Goal: Find specific page/section: Find specific page/section

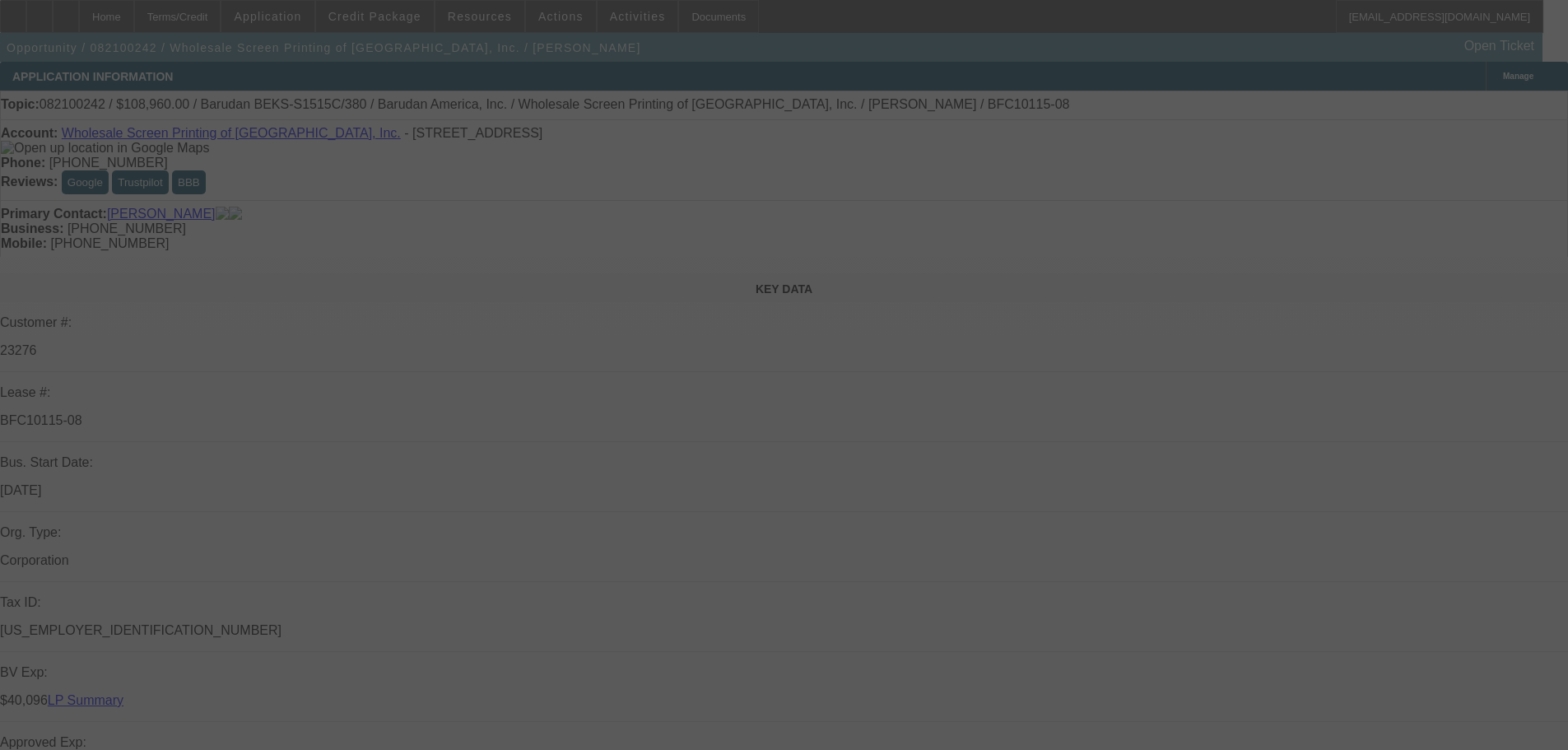
select select "0"
select select "2"
select select "0"
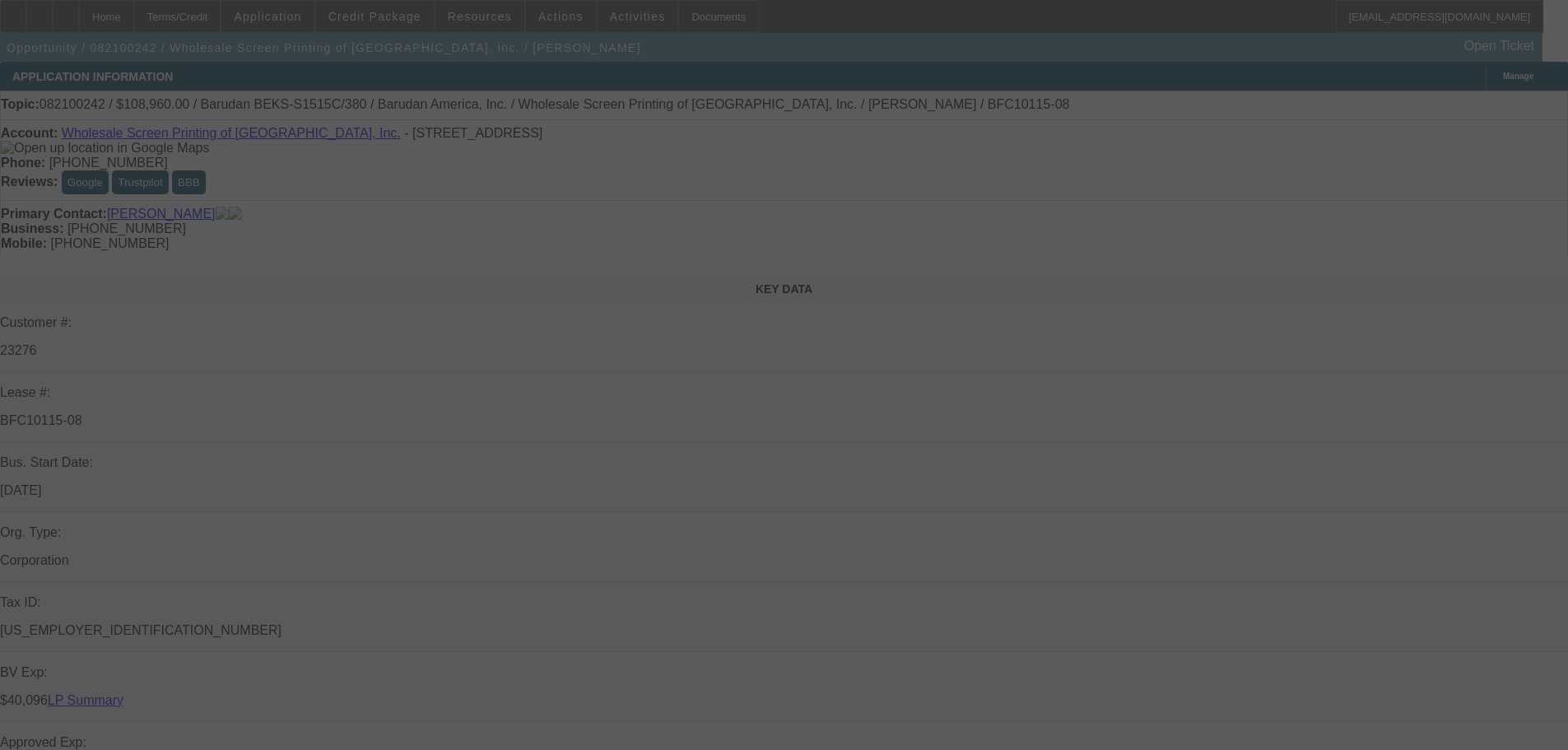
select select "2"
select select "0"
select select "2"
select select "0"
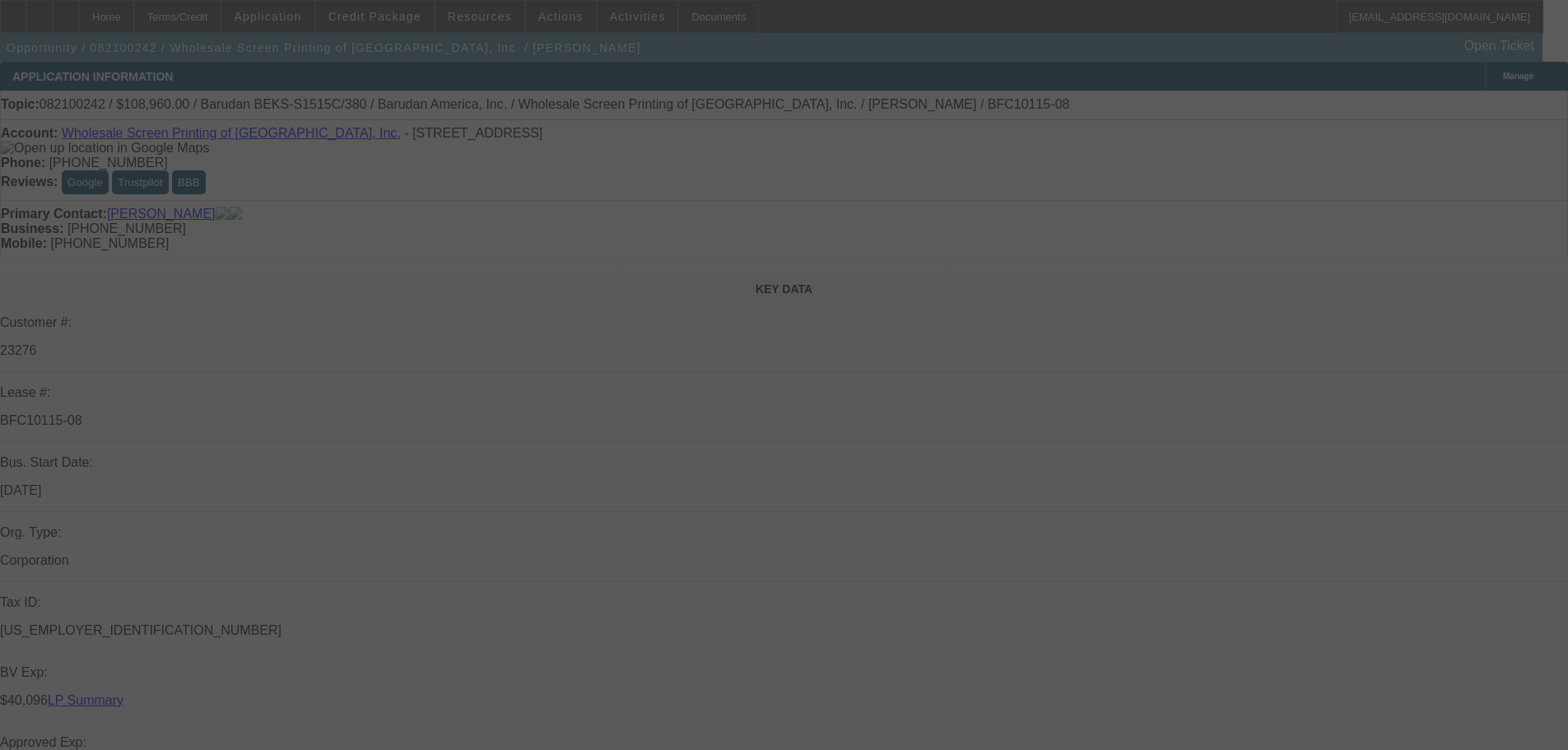
select select "0"
select select "2"
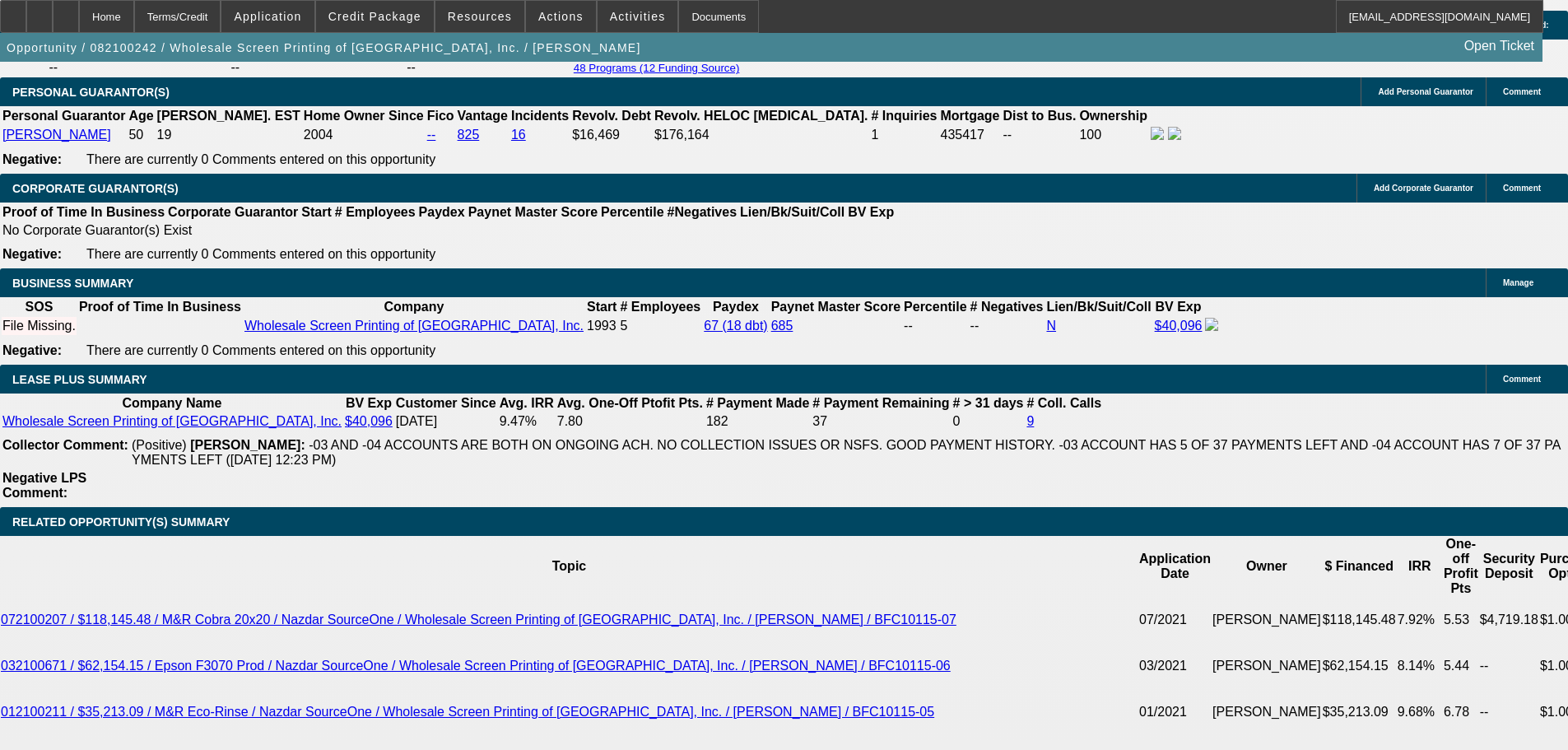
scroll to position [2633, 0]
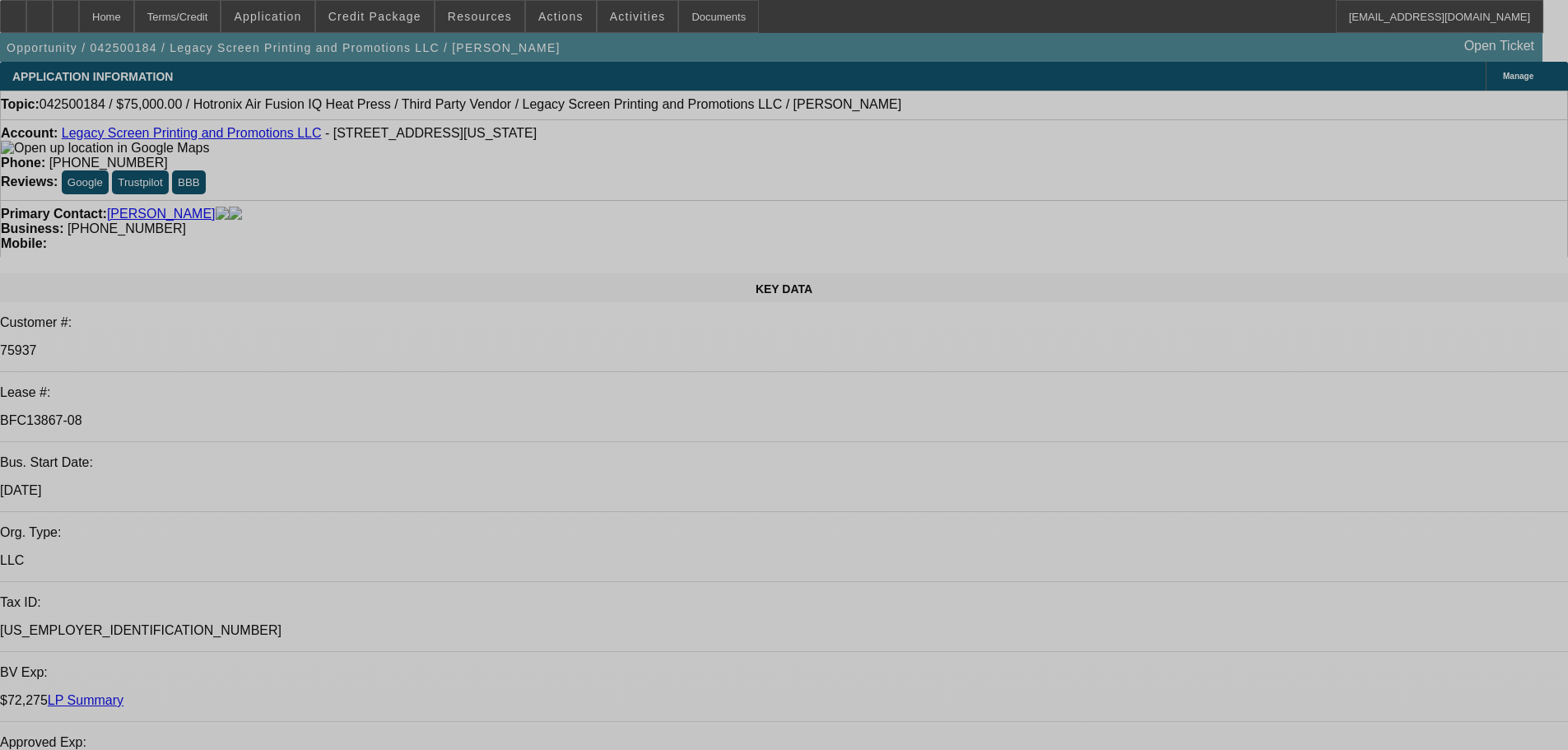
select select "0"
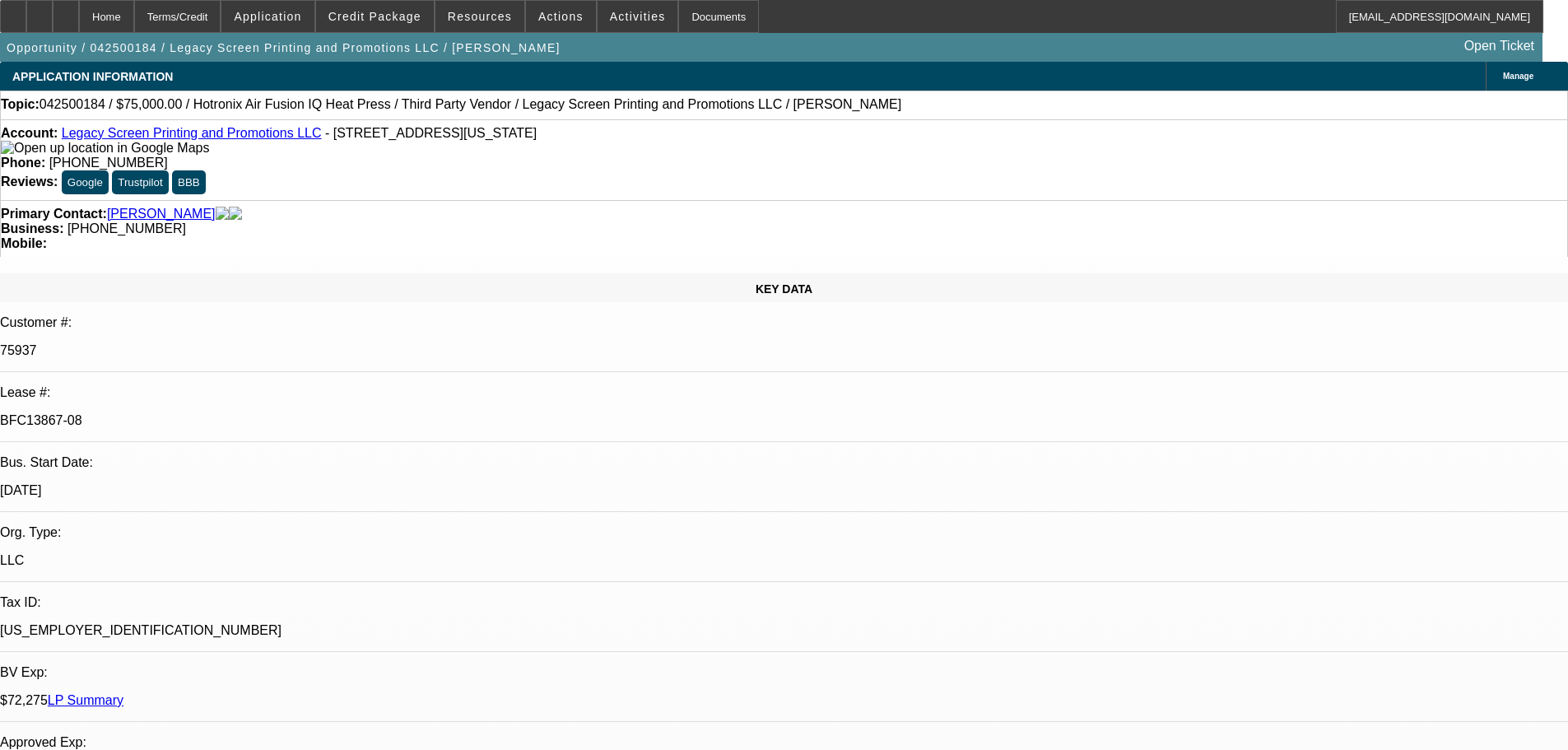
select select "2"
select select "0"
select select "2"
select select "0"
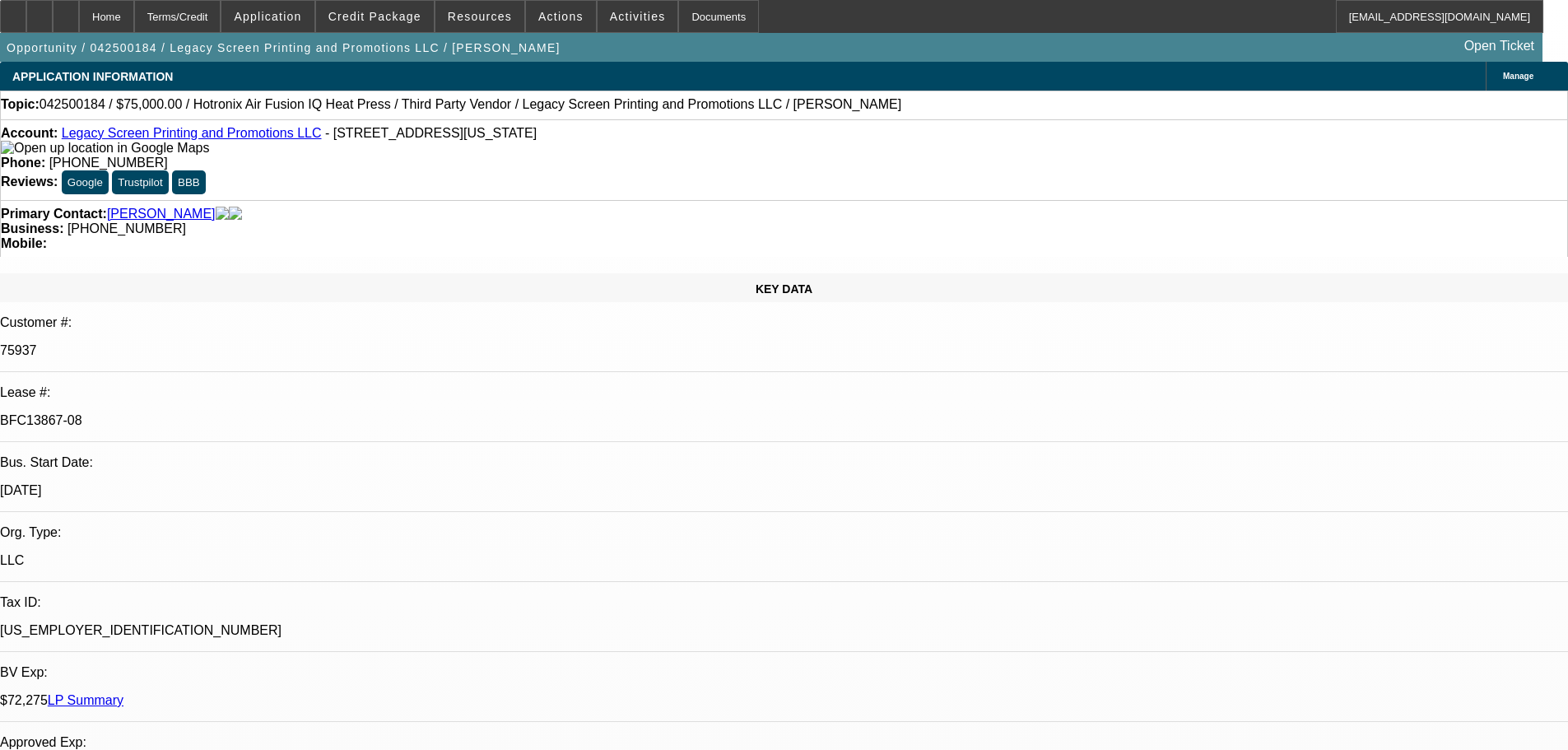
select select "0"
select select "2"
select select "0"
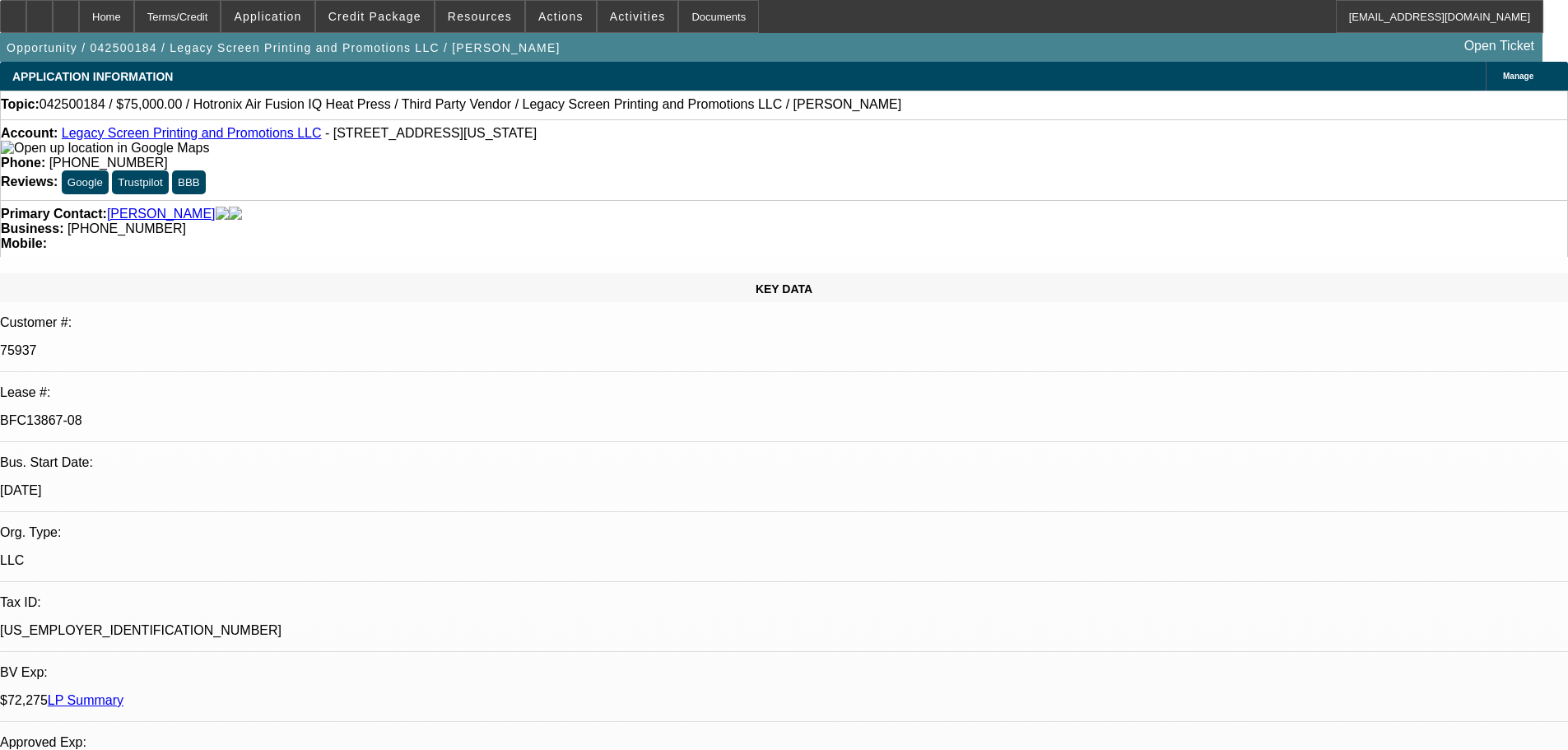
select select "0"
select select "2"
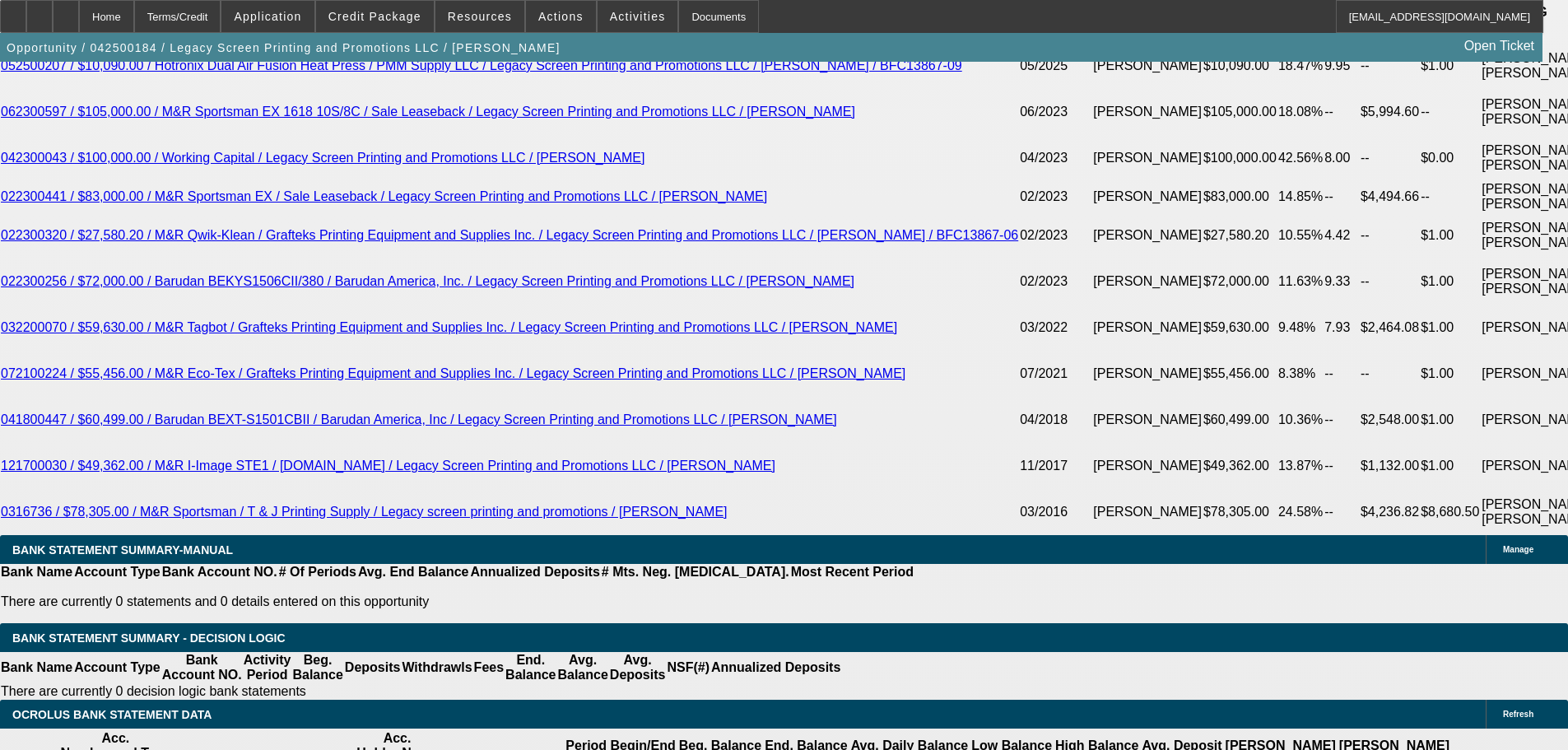
scroll to position [3292, 0]
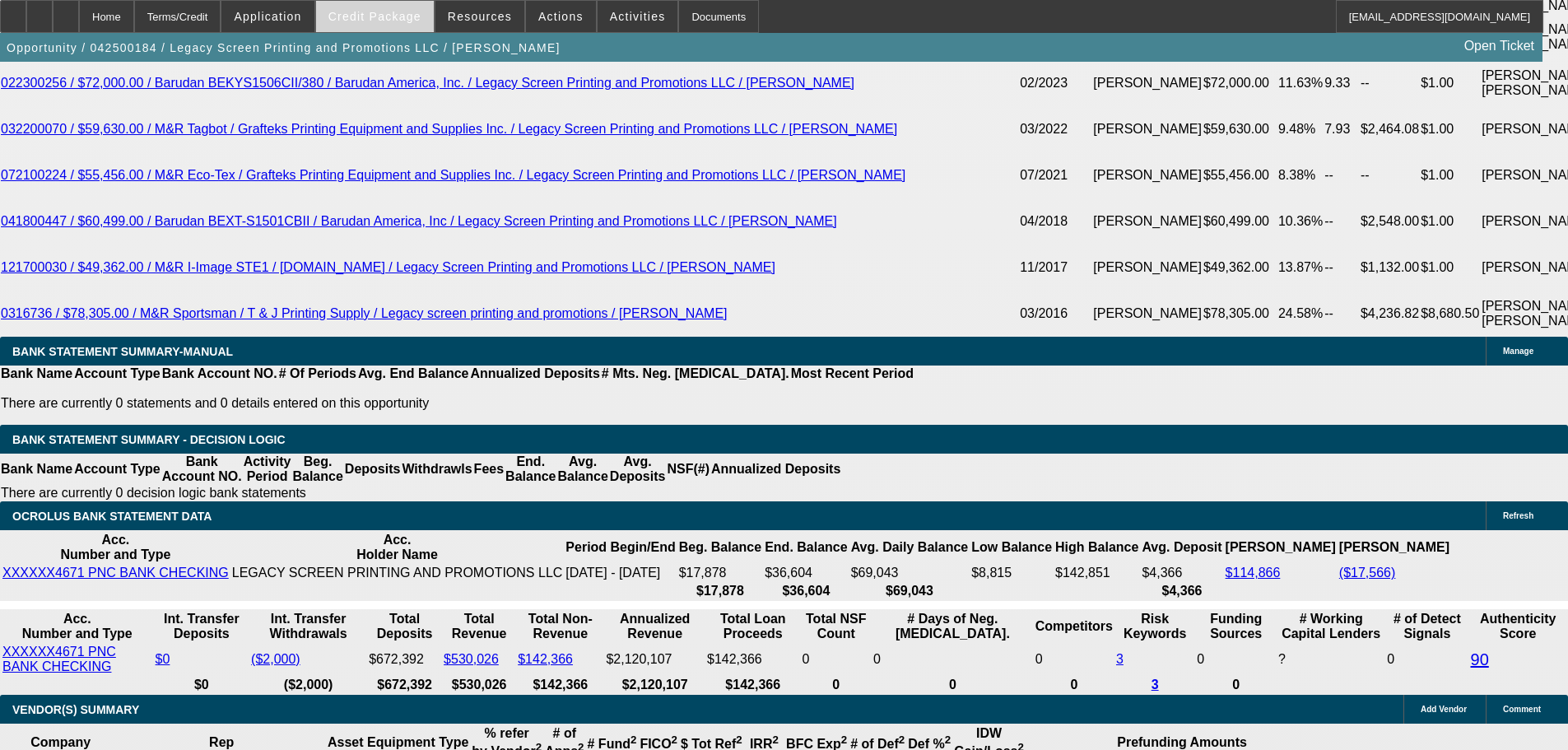
click at [371, 11] on span "Credit Package" at bounding box center [375, 17] width 93 height 13
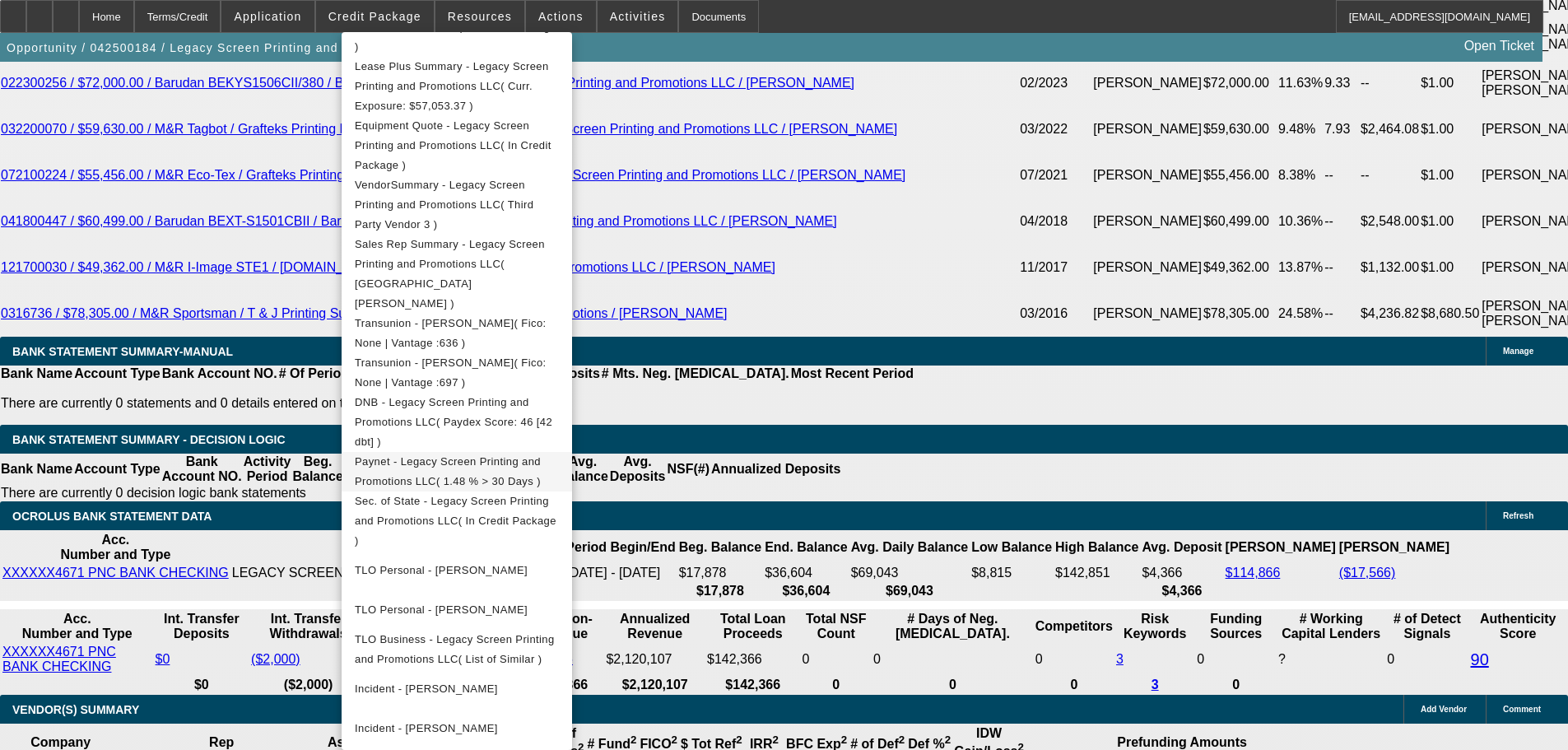
scroll to position [407, 0]
